Goal: Task Accomplishment & Management: Use online tool/utility

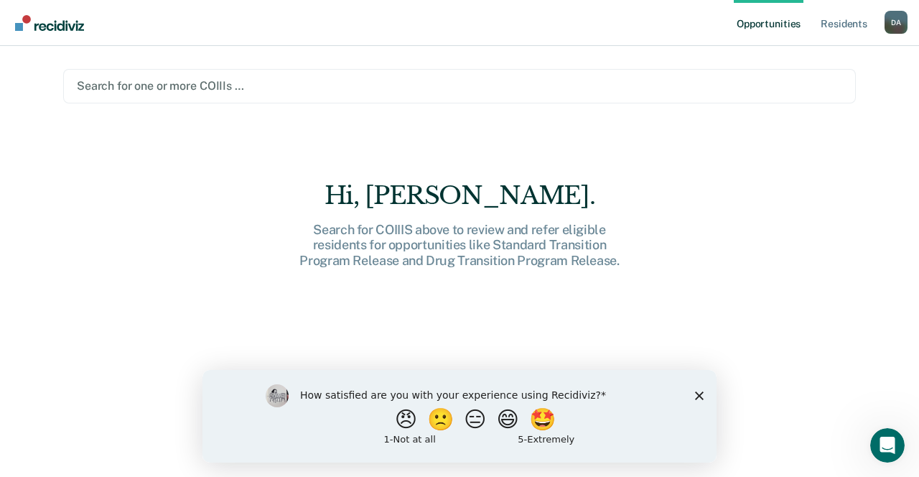
click at [700, 396] on polygon "Close survey" at bounding box center [699, 395] width 9 height 9
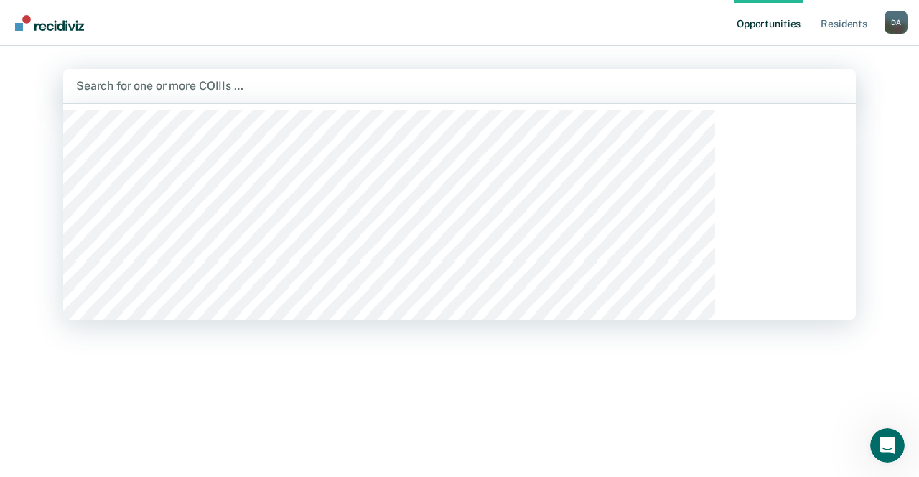
click at [210, 75] on div "Search for one or more COIIIs …" at bounding box center [459, 86] width 793 height 34
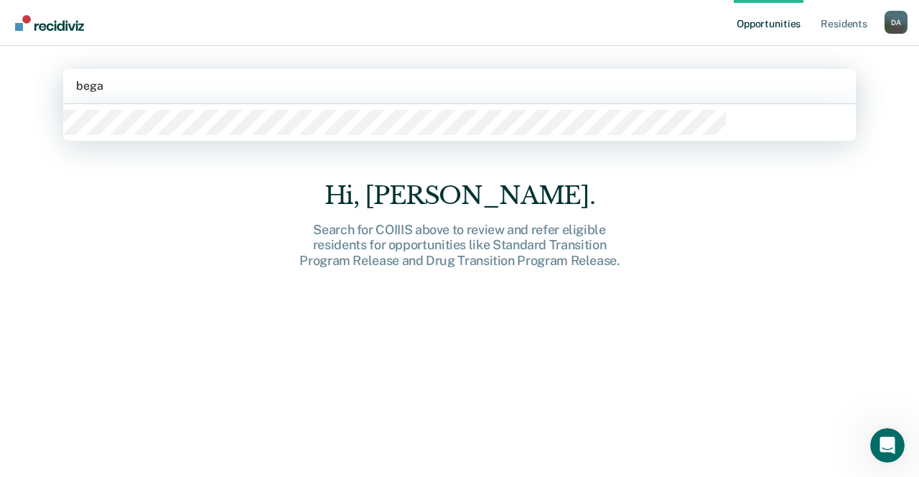
type input "begay"
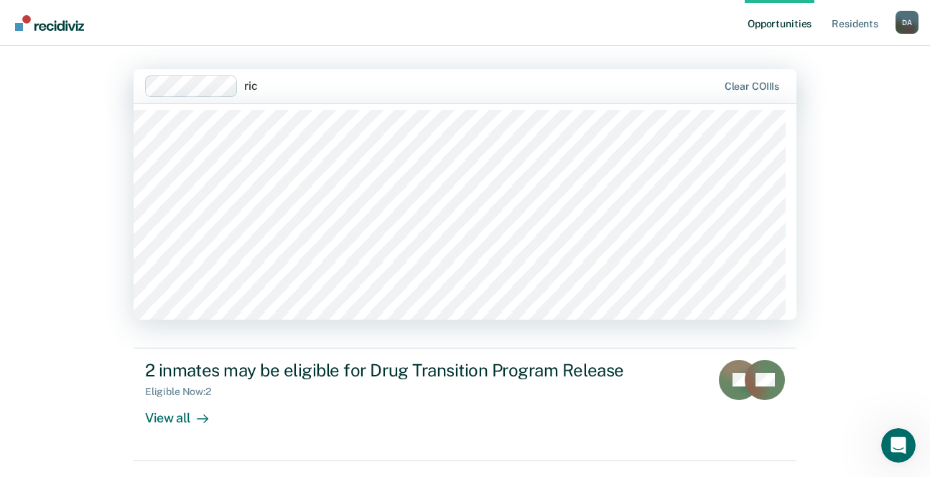
type input "rich"
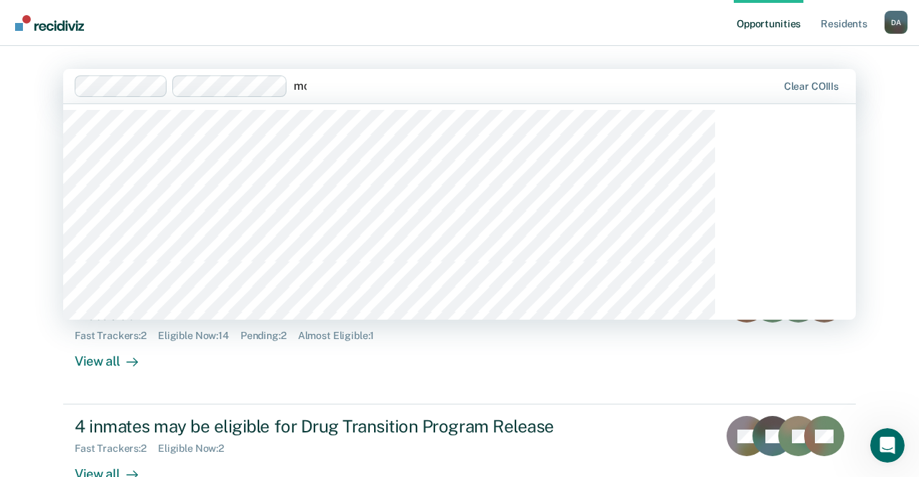
type input "mon"
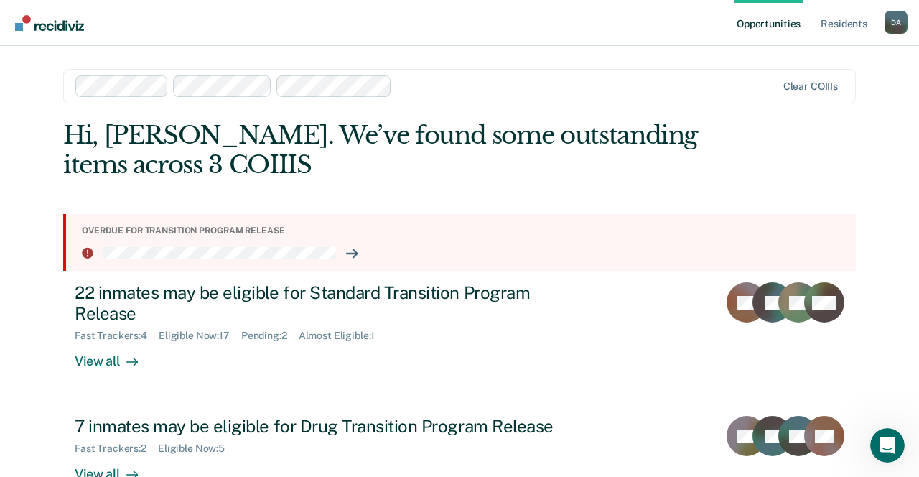
scroll to position [41, 0]
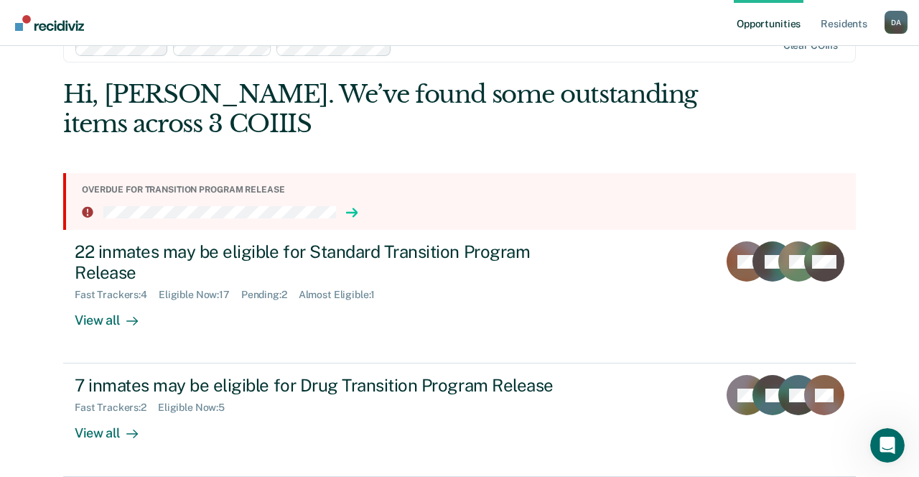
click at [358, 207] on icon at bounding box center [351, 212] width 11 height 11
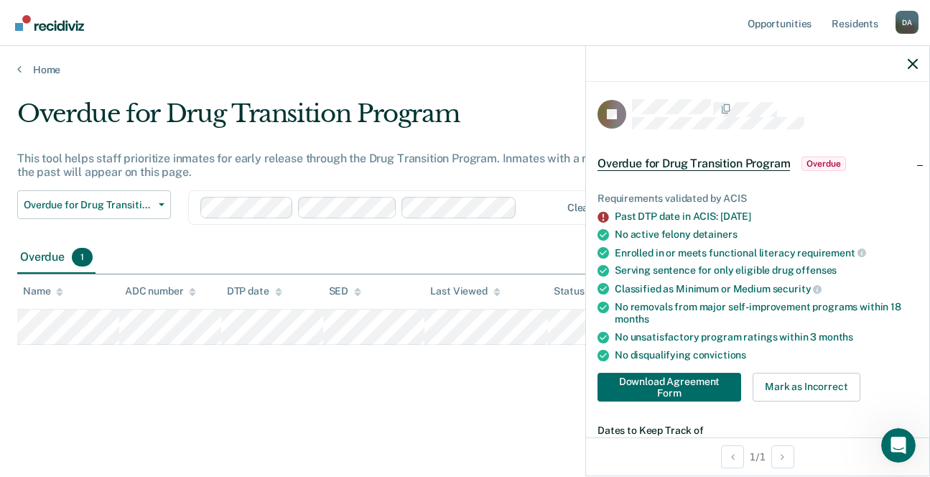
click at [243, 429] on main "Overdue for Drug Transition Program This tool helps staff prioritize inmates fo…" at bounding box center [465, 274] width 930 height 396
click at [910, 59] on icon "button" at bounding box center [913, 64] width 10 height 10
